Goal: Task Accomplishment & Management: Manage account settings

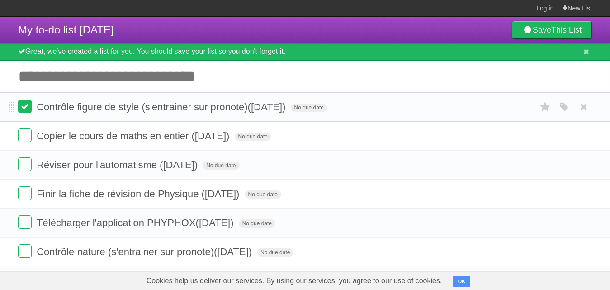
click at [20, 106] on label at bounding box center [25, 106] width 14 height 14
click at [30, 133] on label at bounding box center [25, 135] width 14 height 14
click at [29, 161] on label at bounding box center [25, 164] width 14 height 14
click at [31, 208] on li "Télécharger l'application PHYPHOX([DATE]) No due date White Red Blue Green Purp…" at bounding box center [305, 222] width 610 height 29
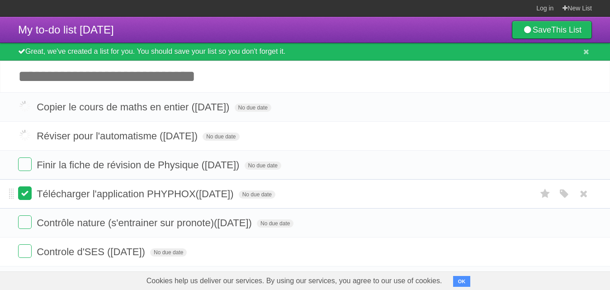
click at [31, 215] on label at bounding box center [25, 222] width 14 height 14
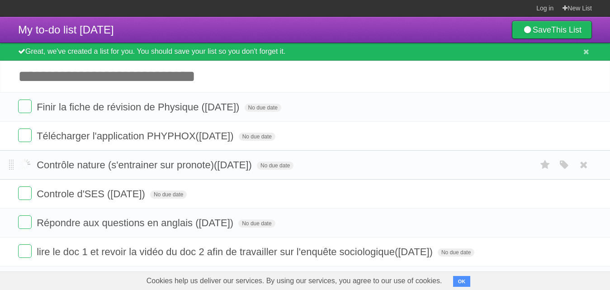
click at [23, 165] on label at bounding box center [25, 164] width 14 height 14
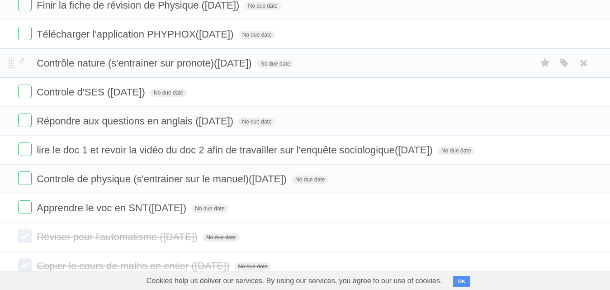
scroll to position [136, 0]
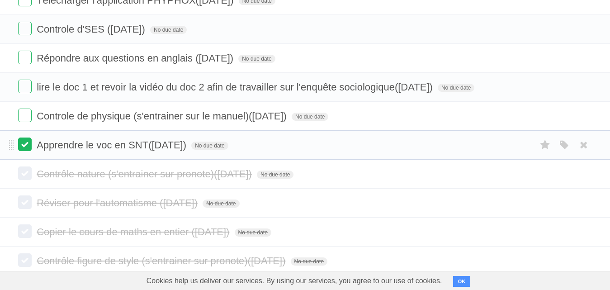
click at [23, 147] on label at bounding box center [25, 144] width 14 height 14
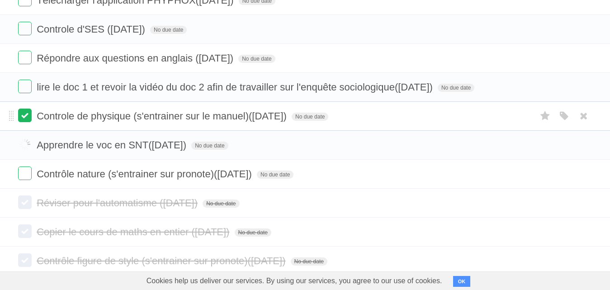
click at [21, 116] on label at bounding box center [25, 116] width 14 height 14
click at [19, 91] on label at bounding box center [25, 87] width 14 height 14
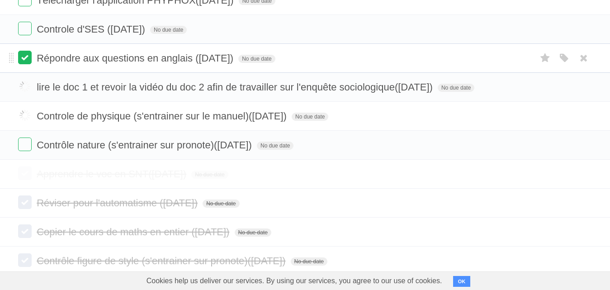
click at [18, 62] on label at bounding box center [25, 58] width 14 height 14
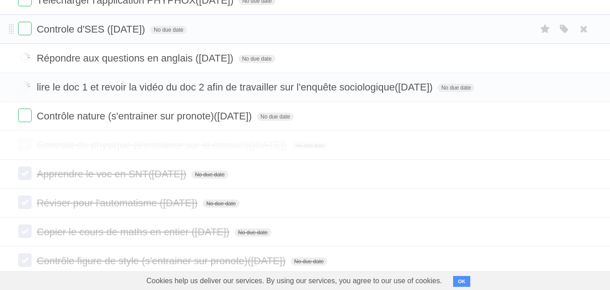
click at [31, 38] on li "Controle d'SES ([DATE]) No due date White Red Blue Green Purple Orange" at bounding box center [305, 28] width 610 height 29
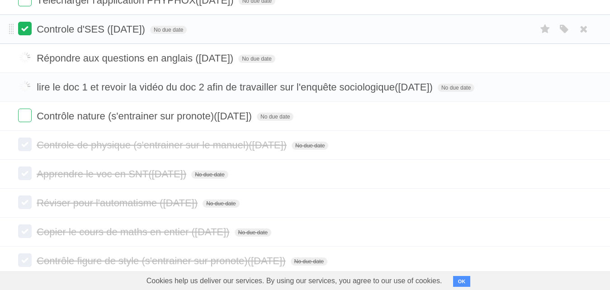
click at [28, 31] on label at bounding box center [25, 29] width 14 height 14
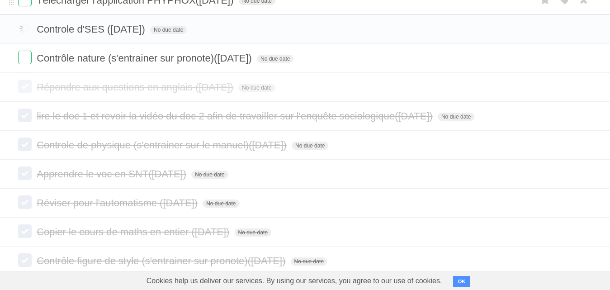
scroll to position [45, 0]
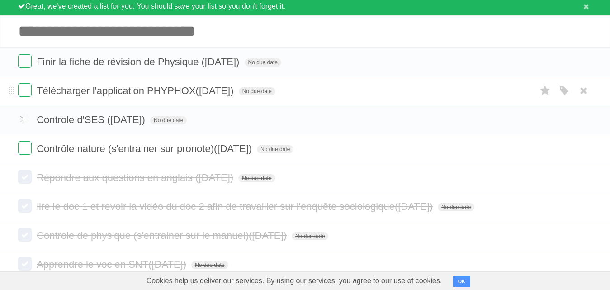
click at [17, 91] on li "Télécharger l'application PHYPHOX([DATE]) No due date White Red Blue Green Purp…" at bounding box center [305, 90] width 610 height 29
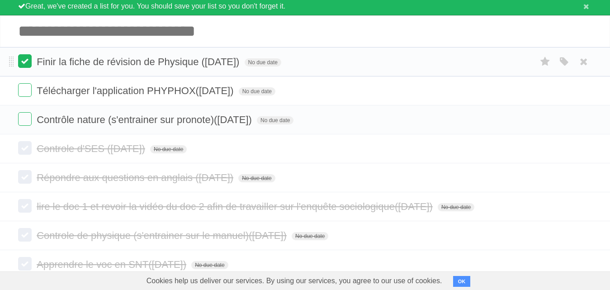
click at [22, 67] on label at bounding box center [25, 61] width 14 height 14
click at [24, 87] on label at bounding box center [25, 90] width 14 height 14
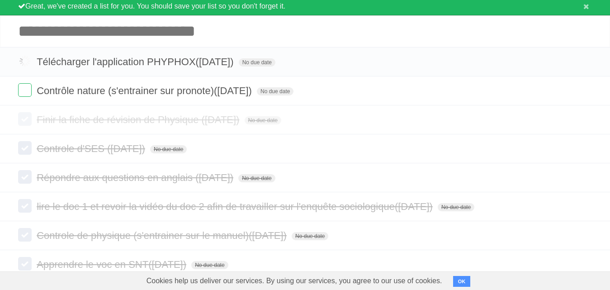
click at [24, 123] on label at bounding box center [25, 119] width 14 height 14
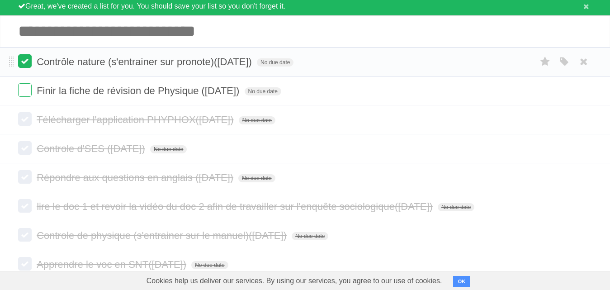
click at [24, 66] on label at bounding box center [25, 61] width 14 height 14
click at [21, 90] on label at bounding box center [25, 90] width 14 height 14
